Goal: Task Accomplishment & Management: Use online tool/utility

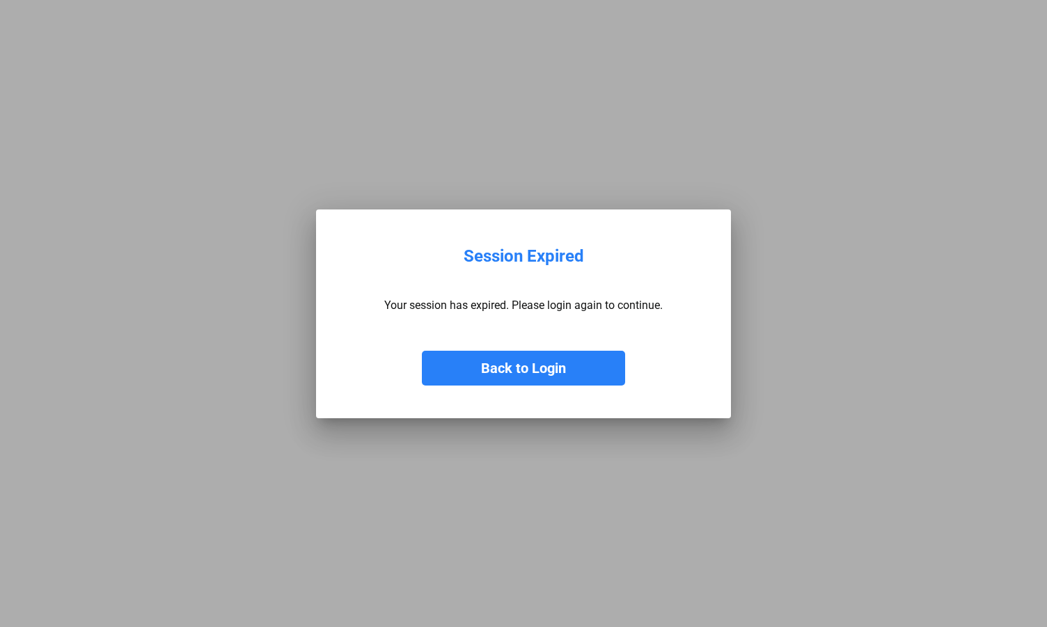
click at [483, 367] on button "Back to Login" at bounding box center [523, 368] width 203 height 35
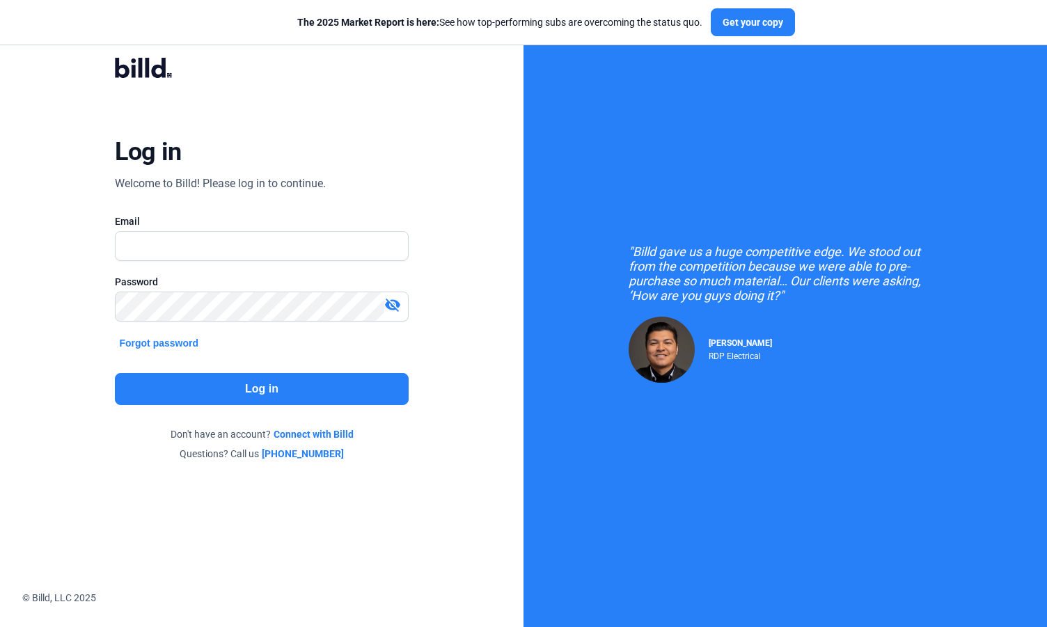
click at [155, 68] on icon at bounding box center [159, 68] width 15 height 20
click at [122, 68] on icon at bounding box center [143, 68] width 57 height 20
